Goal: Task Accomplishment & Management: Use online tool/utility

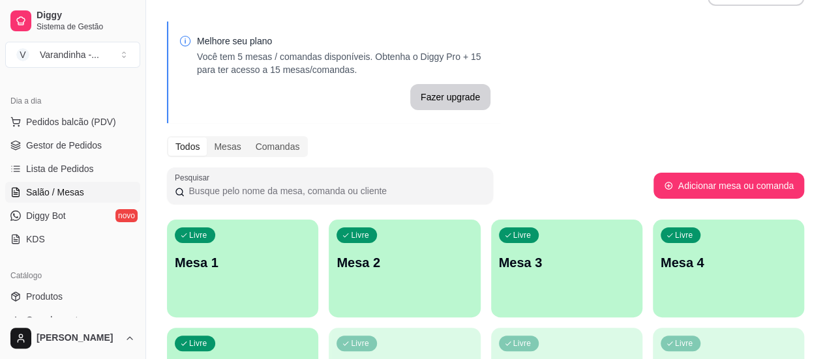
scroll to position [65, 0]
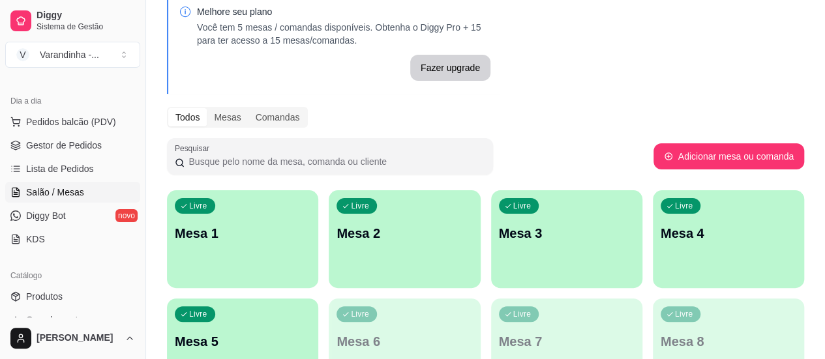
click at [248, 219] on div "Livre Mesa 1" at bounding box center [242, 232] width 151 height 82
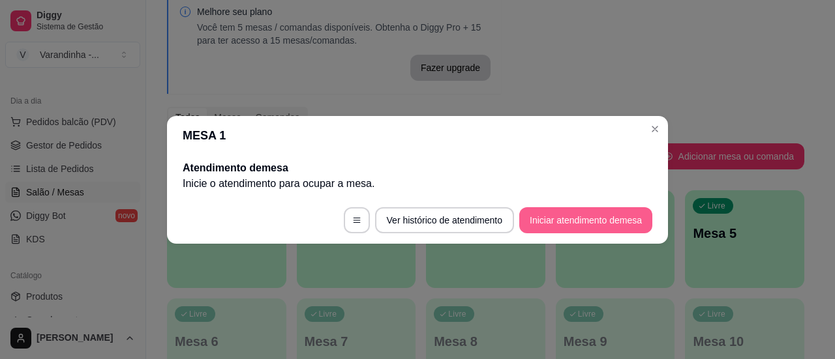
click at [566, 224] on button "Iniciar atendimento de mesa" at bounding box center [585, 220] width 133 height 26
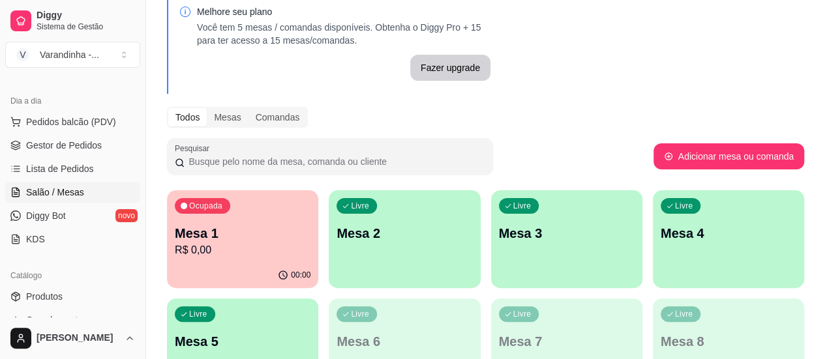
click at [351, 246] on div "Livre Mesa 2" at bounding box center [404, 232] width 151 height 82
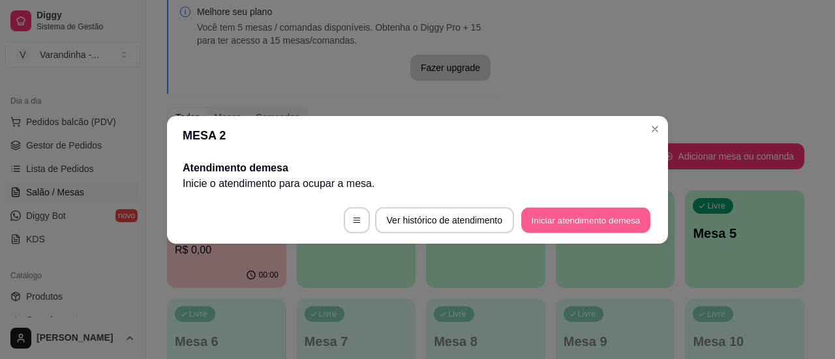
click at [555, 217] on button "Iniciar atendimento de mesa" at bounding box center [585, 219] width 129 height 25
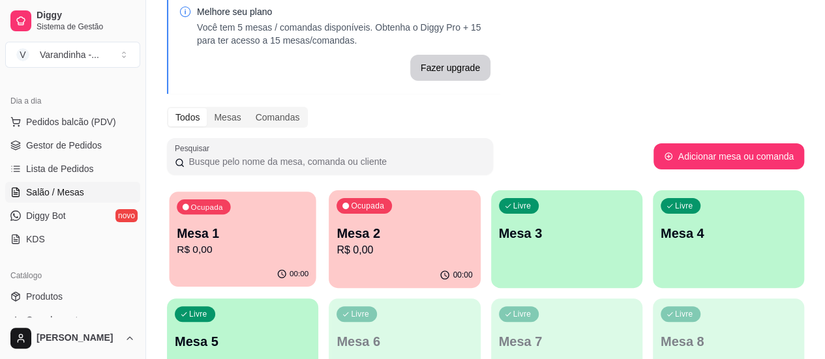
click at [252, 215] on div "Ocupada Mesa 1 R$ 0,00" at bounding box center [242, 227] width 147 height 70
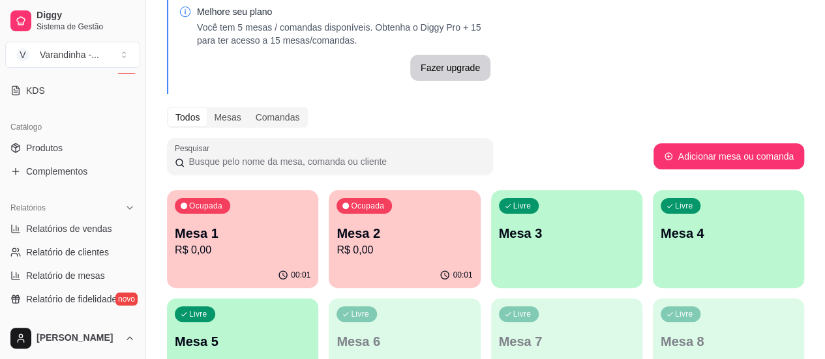
scroll to position [261, 0]
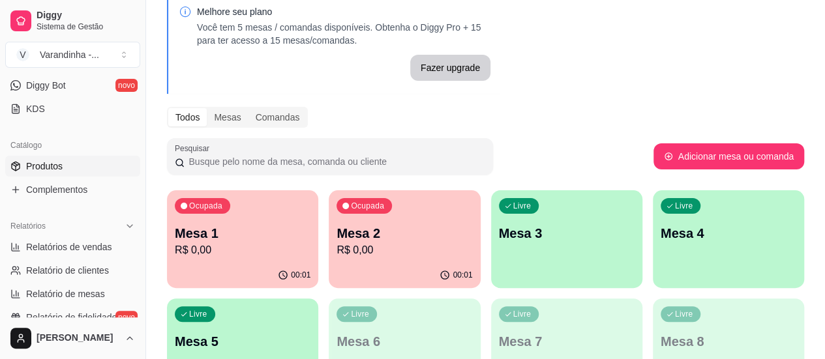
click at [60, 165] on span "Produtos" at bounding box center [44, 166] width 37 height 13
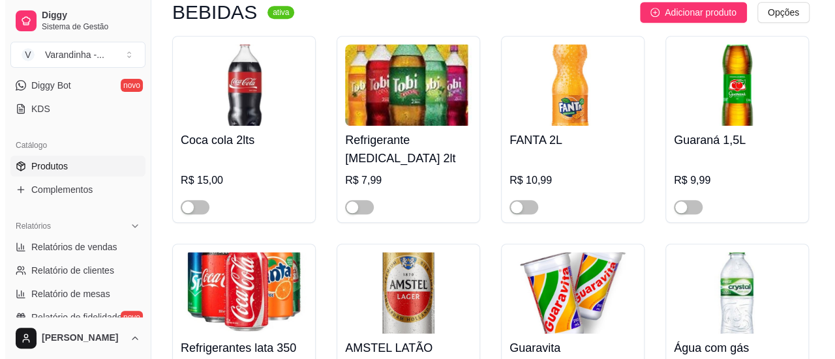
scroll to position [5350, 0]
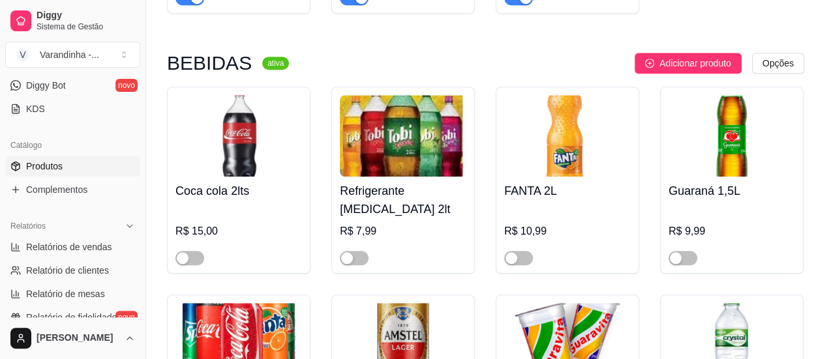
click at [198, 250] on div at bounding box center [190, 258] width 29 height 16
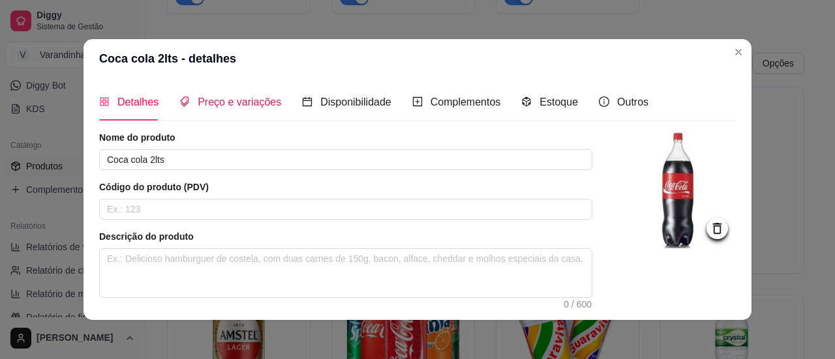
click at [238, 102] on span "Preço e variações" at bounding box center [240, 102] width 84 height 11
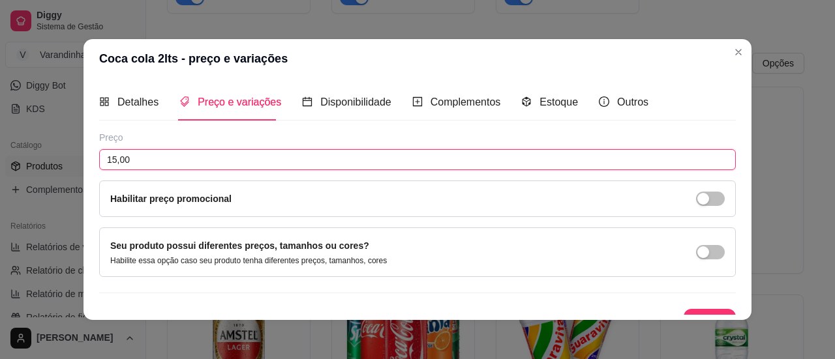
drag, startPoint x: 161, startPoint y: 151, endPoint x: 0, endPoint y: 147, distance: 161.2
click at [0, 147] on div "Coca cola 2lts - preço e variações Detalhes Preço e variações Disponibilidade C…" at bounding box center [417, 179] width 835 height 359
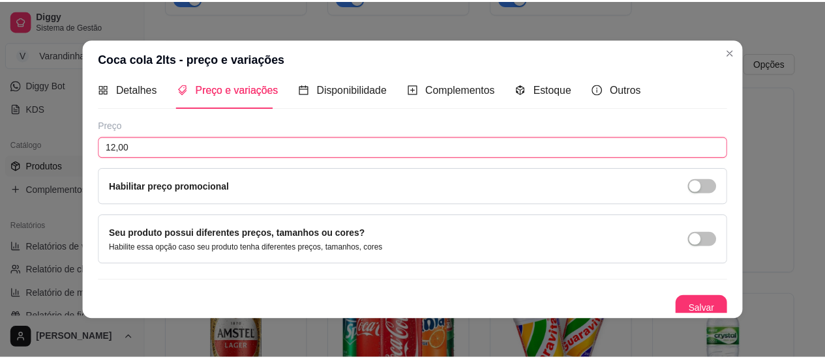
scroll to position [18, 0]
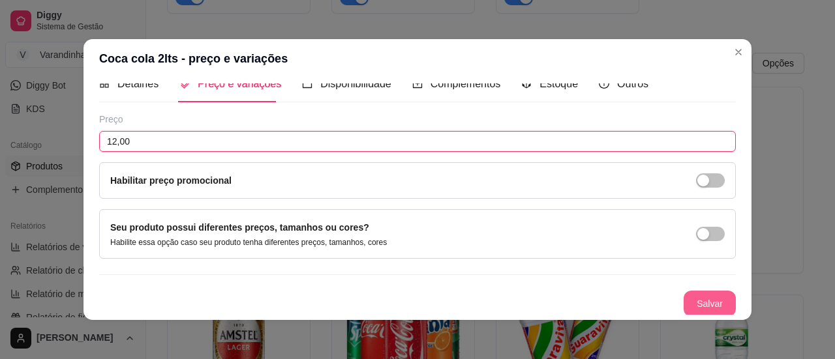
type input "12,00"
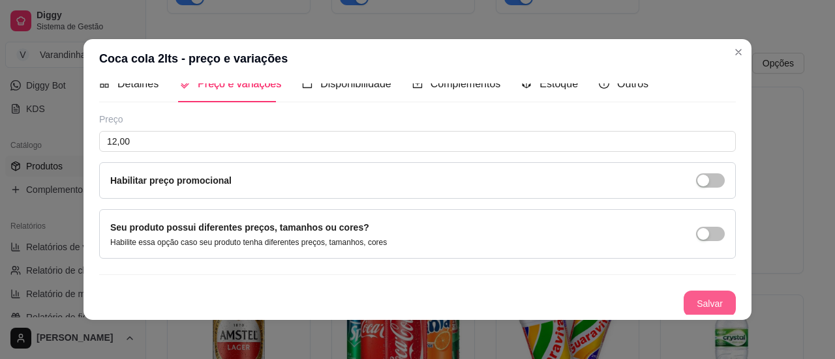
click at [701, 296] on button "Salvar" at bounding box center [710, 304] width 52 height 26
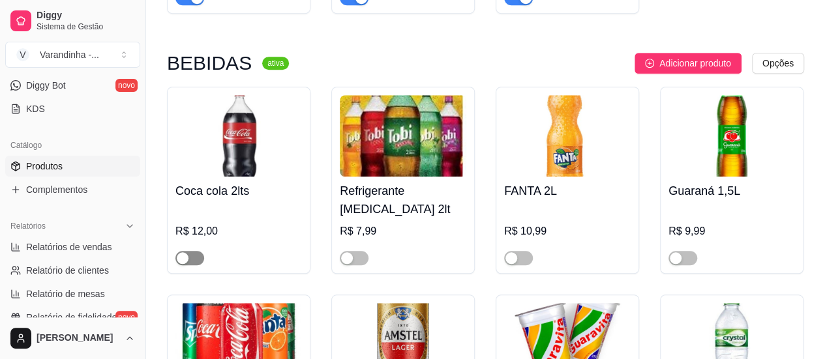
click at [200, 251] on span "button" at bounding box center [190, 258] width 29 height 14
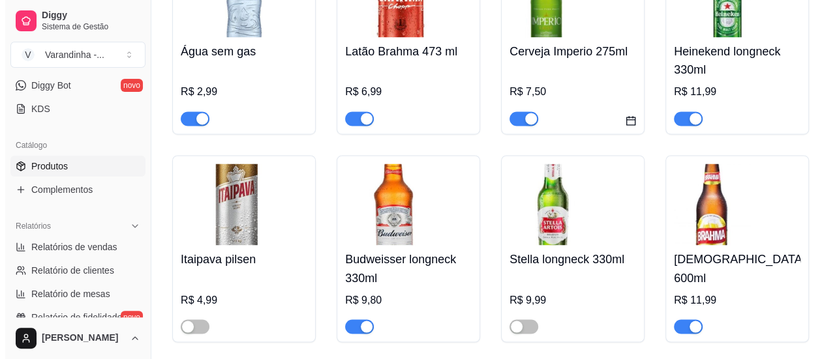
scroll to position [5937, 0]
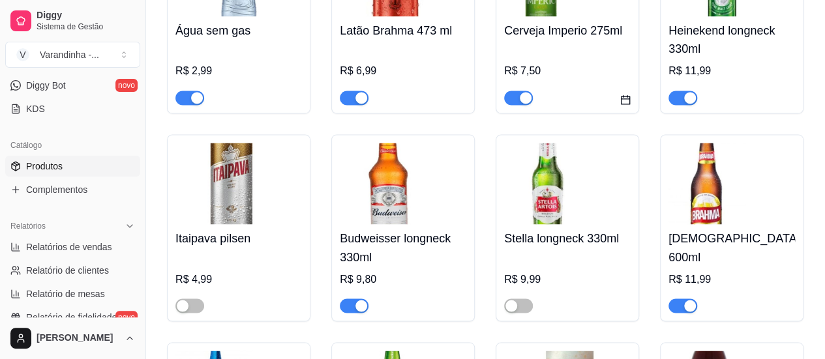
click at [715, 230] on h4 "[DEMOGRAPHIC_DATA] 600ml" at bounding box center [732, 248] width 127 height 37
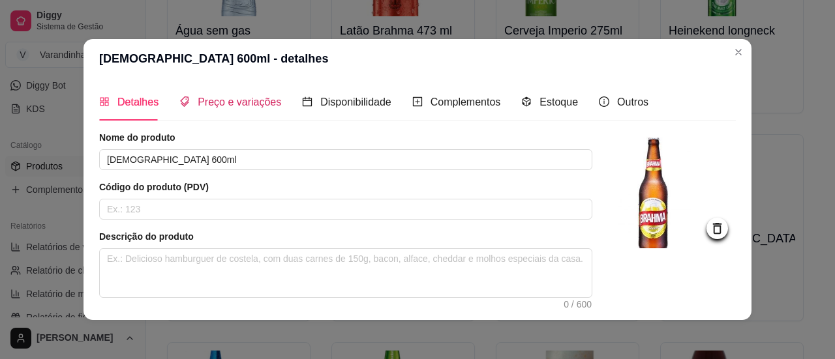
click at [207, 107] on span "Preço e variações" at bounding box center [240, 102] width 84 height 11
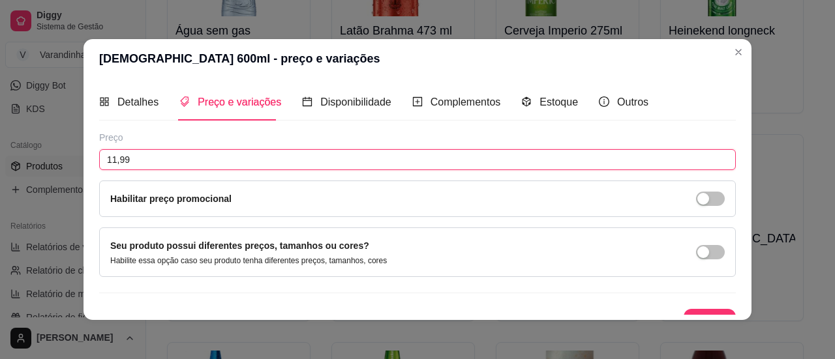
drag, startPoint x: 155, startPoint y: 155, endPoint x: 0, endPoint y: 167, distance: 155.8
click at [0, 167] on div "Brahma 600ml - preço e variações Detalhes Preço e variações Disponibilidade Com…" at bounding box center [417, 179] width 835 height 359
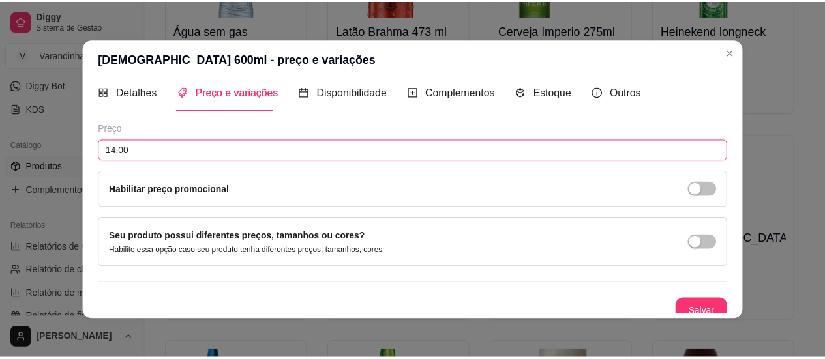
scroll to position [18, 0]
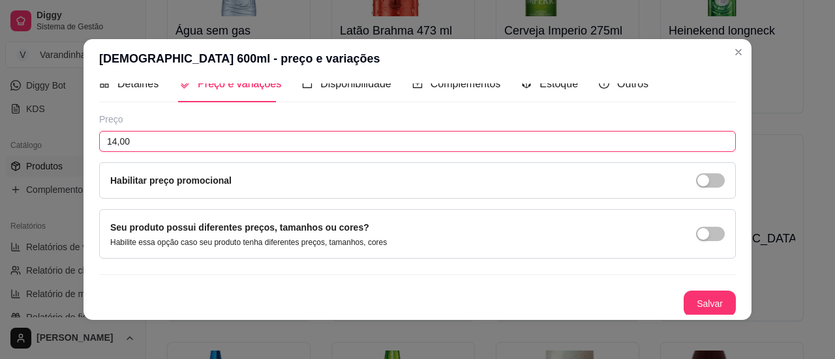
type input "14,00"
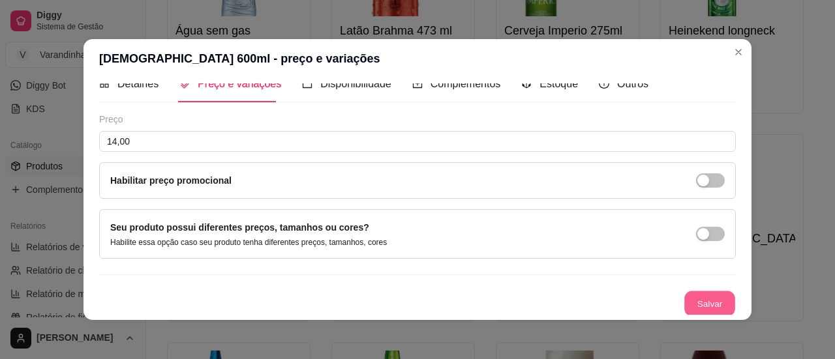
click at [684, 304] on button "Salvar" at bounding box center [709, 304] width 51 height 25
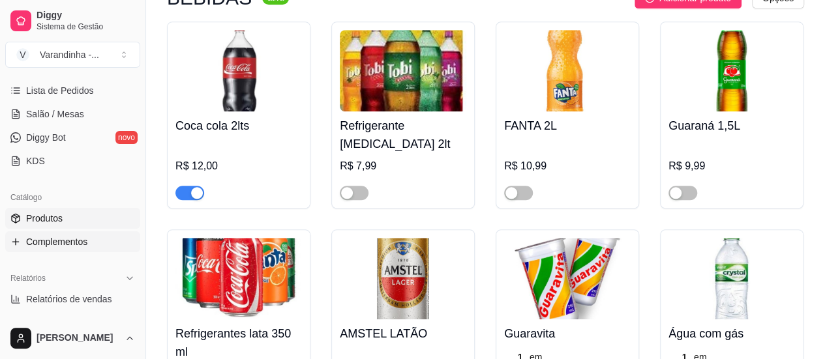
scroll to position [130, 0]
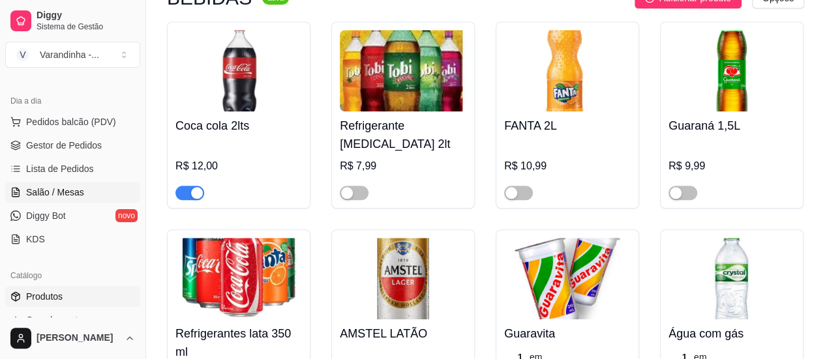
click at [70, 192] on span "Salão / Mesas" at bounding box center [55, 192] width 58 height 13
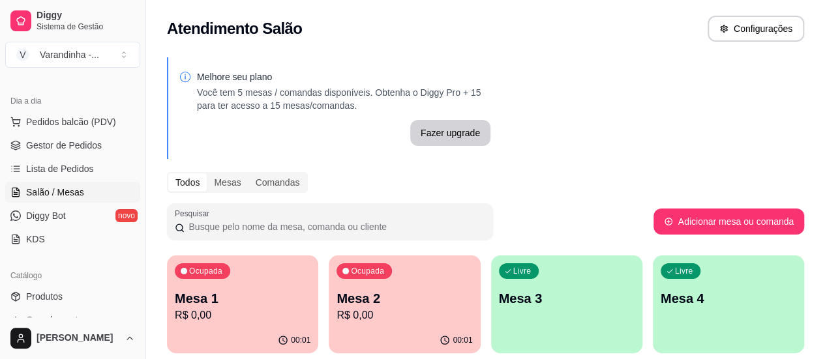
scroll to position [65, 0]
